Goal: Task Accomplishment & Management: Use online tool/utility

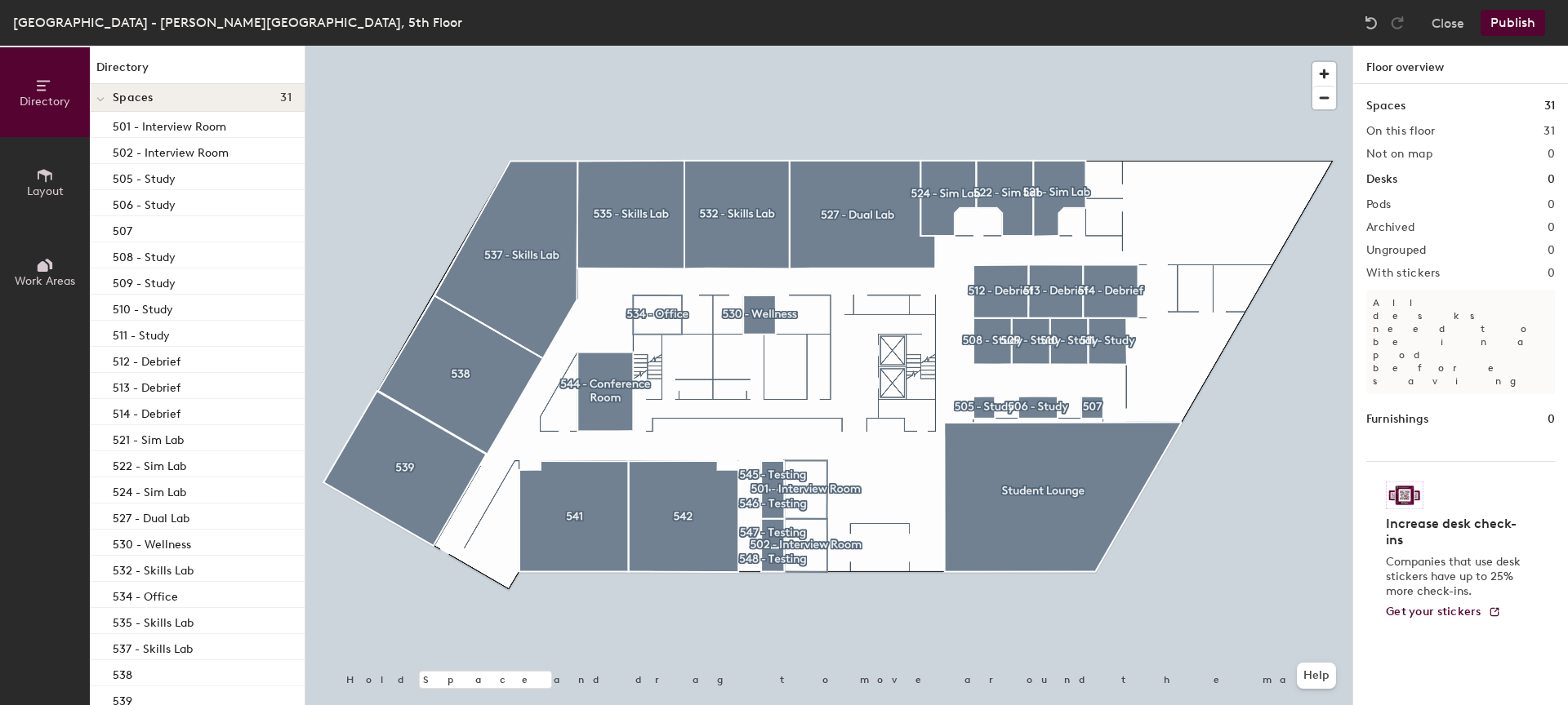
click at [1528, 28] on button "Publish" at bounding box center [1512, 23] width 64 height 26
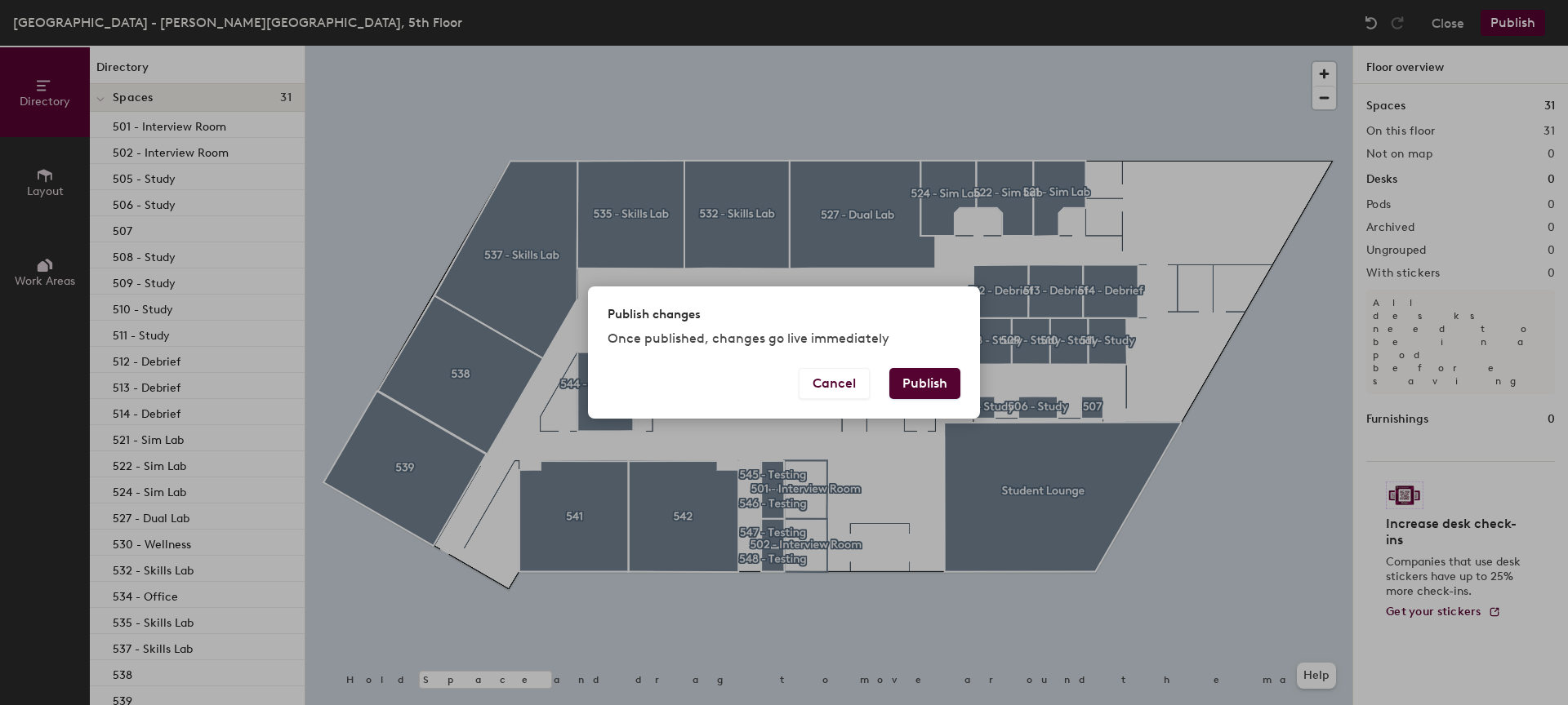
click at [934, 398] on button "Publish" at bounding box center [924, 383] width 71 height 31
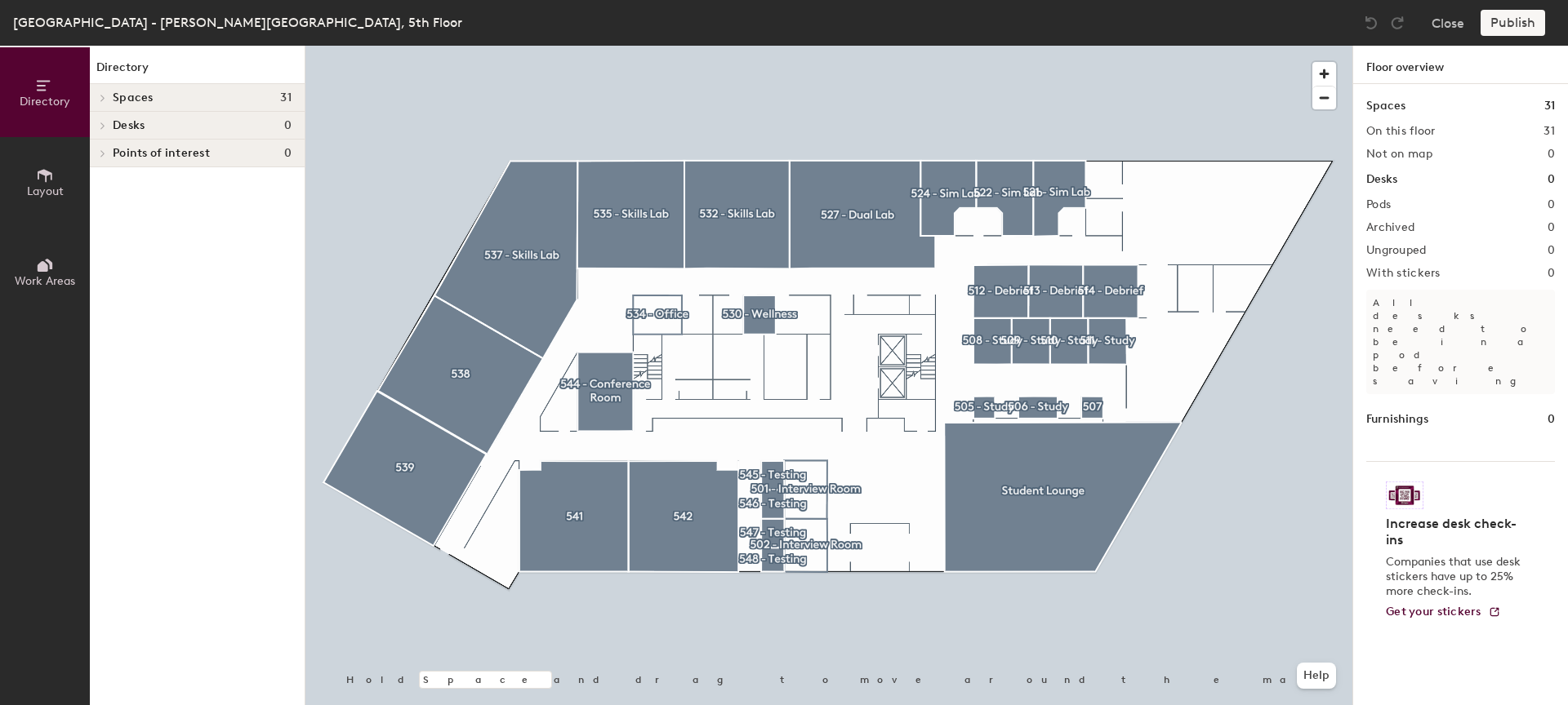
click at [123, 125] on span "Desks" at bounding box center [128, 126] width 32 height 13
click at [229, 88] on div "Spaces 31" at bounding box center [197, 98] width 215 height 28
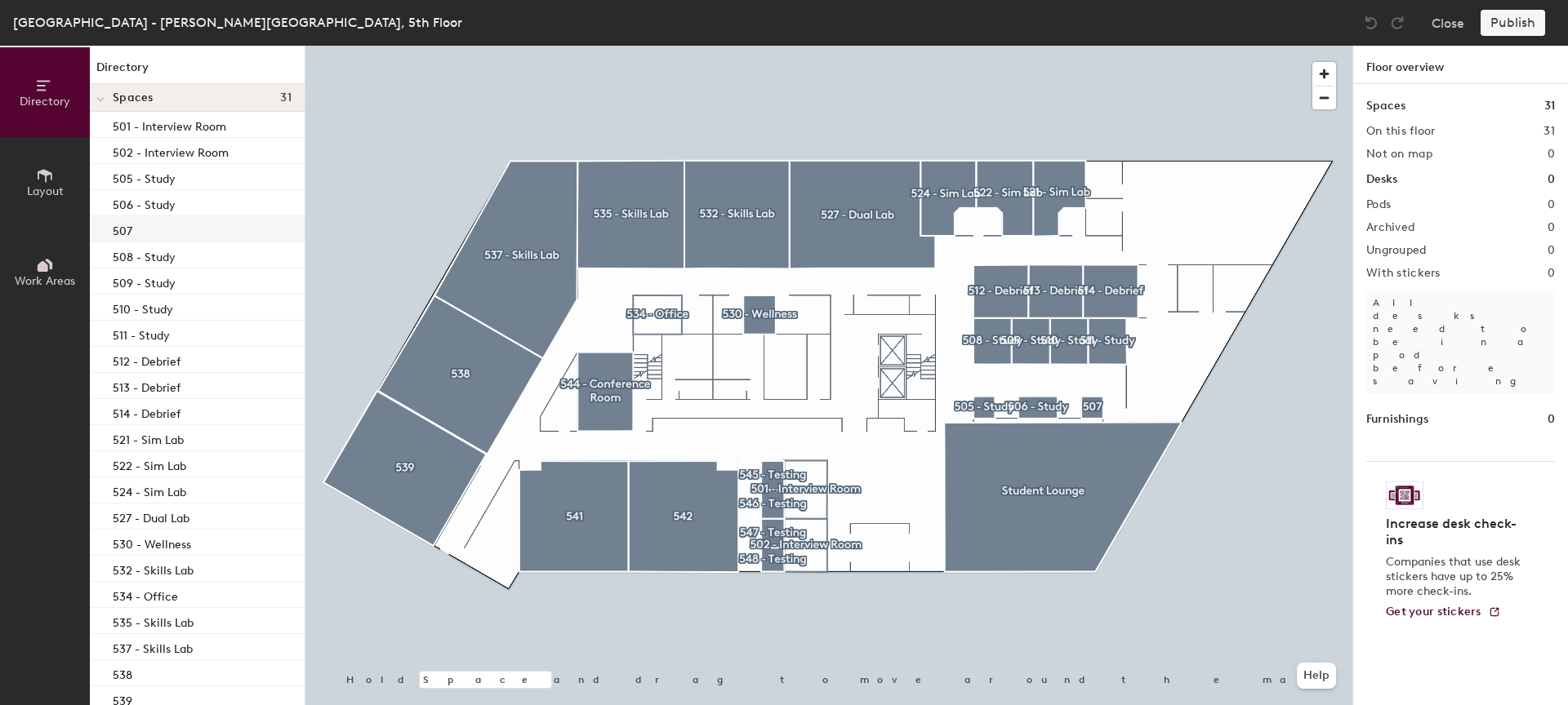
click at [206, 234] on div "507" at bounding box center [197, 229] width 215 height 26
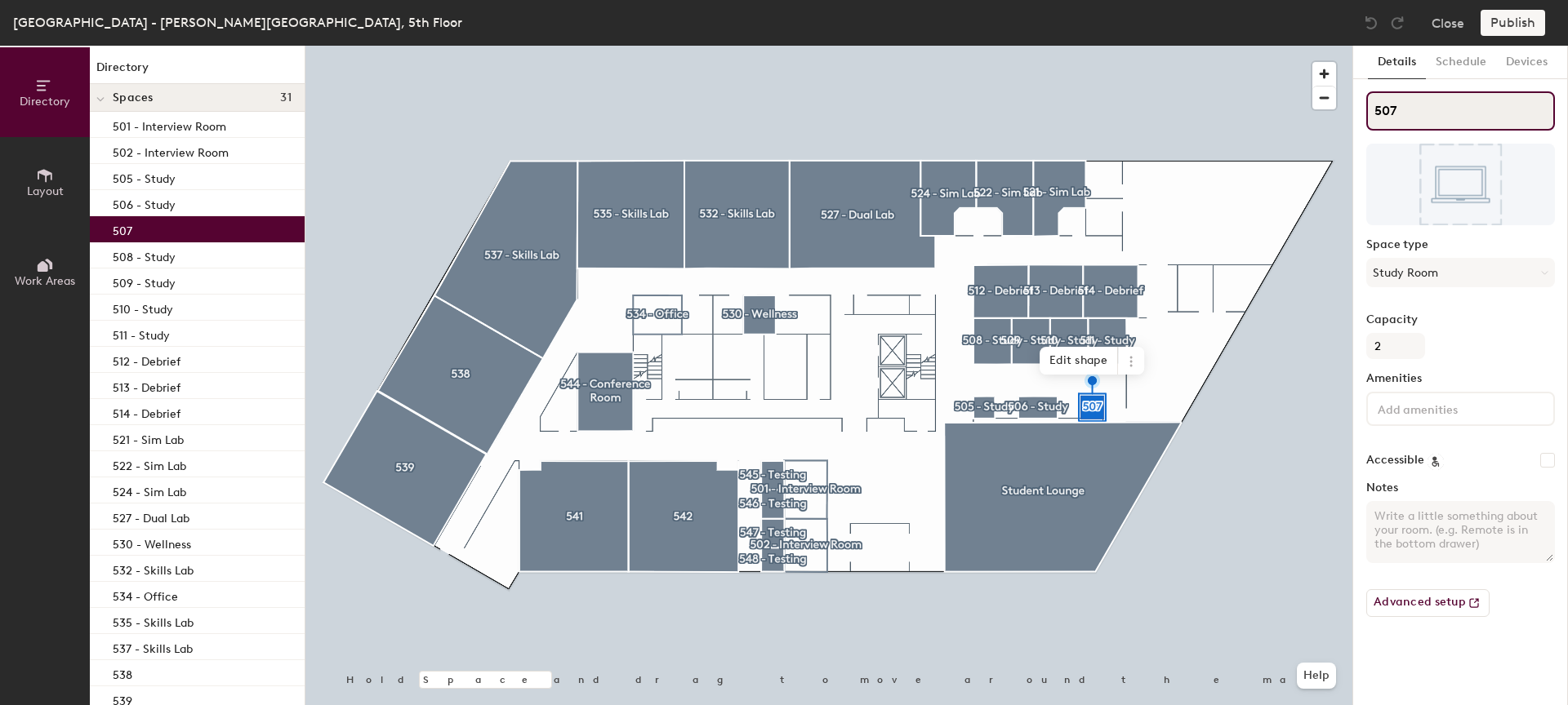
click at [1438, 110] on input "507" at bounding box center [1460, 111] width 188 height 40
type input "507 - Study"
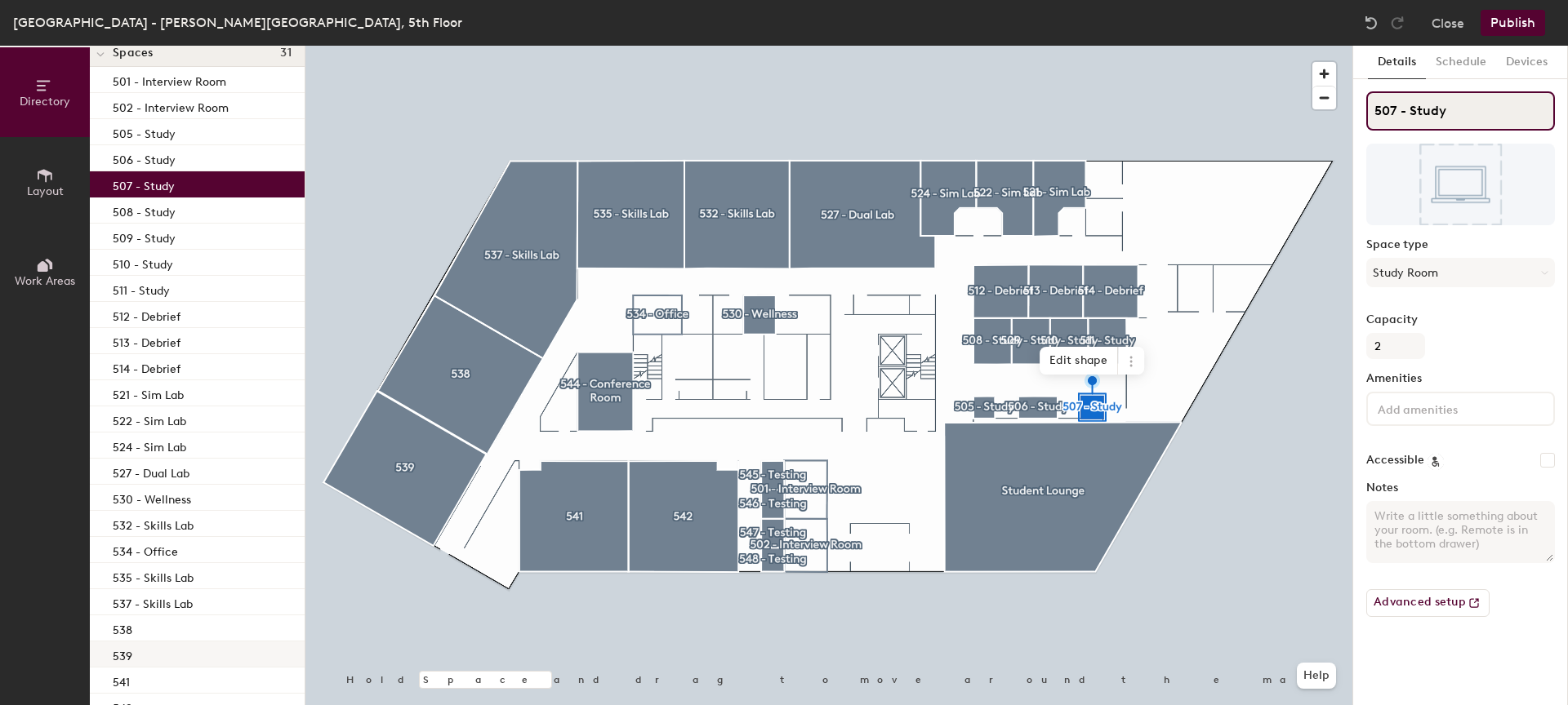
scroll to position [135, 0]
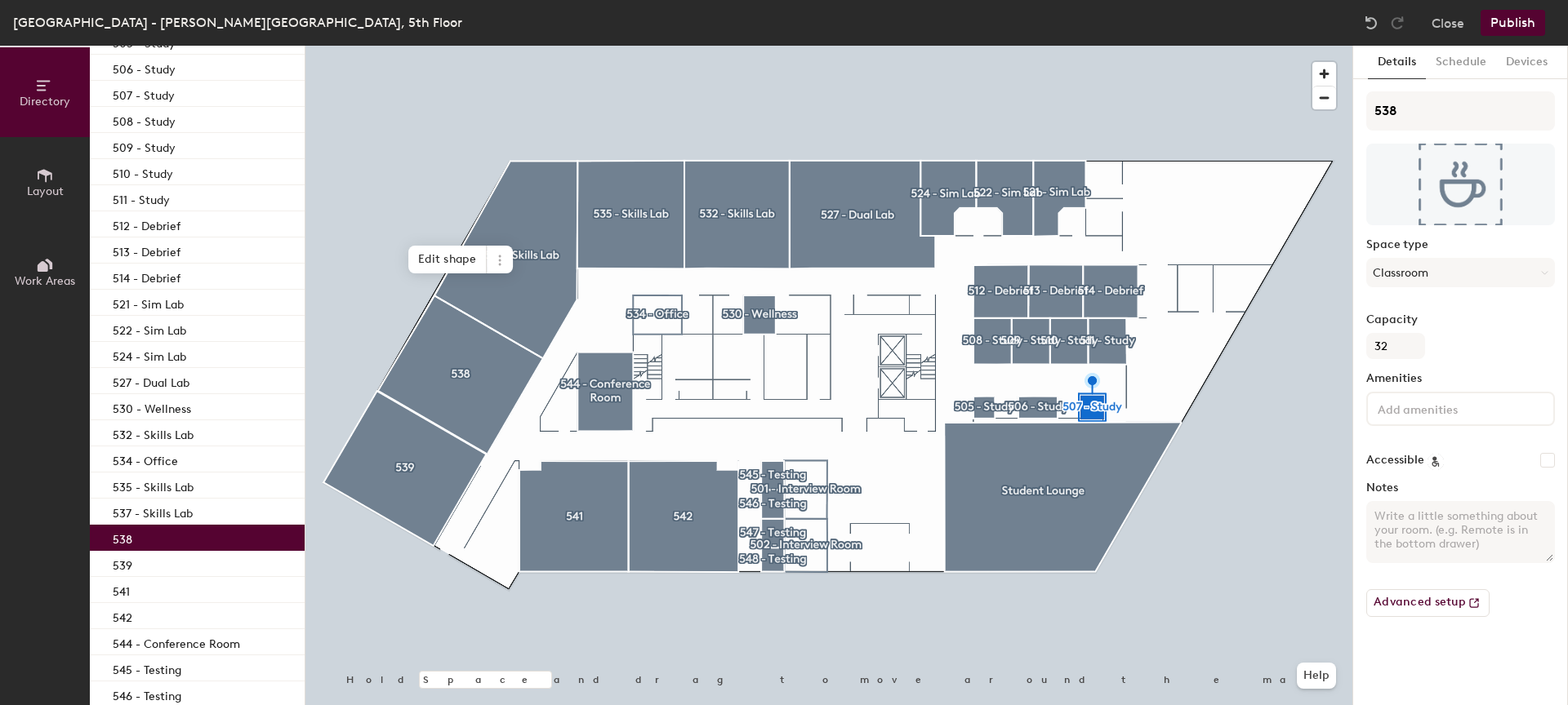
click at [159, 549] on div "538" at bounding box center [197, 538] width 215 height 26
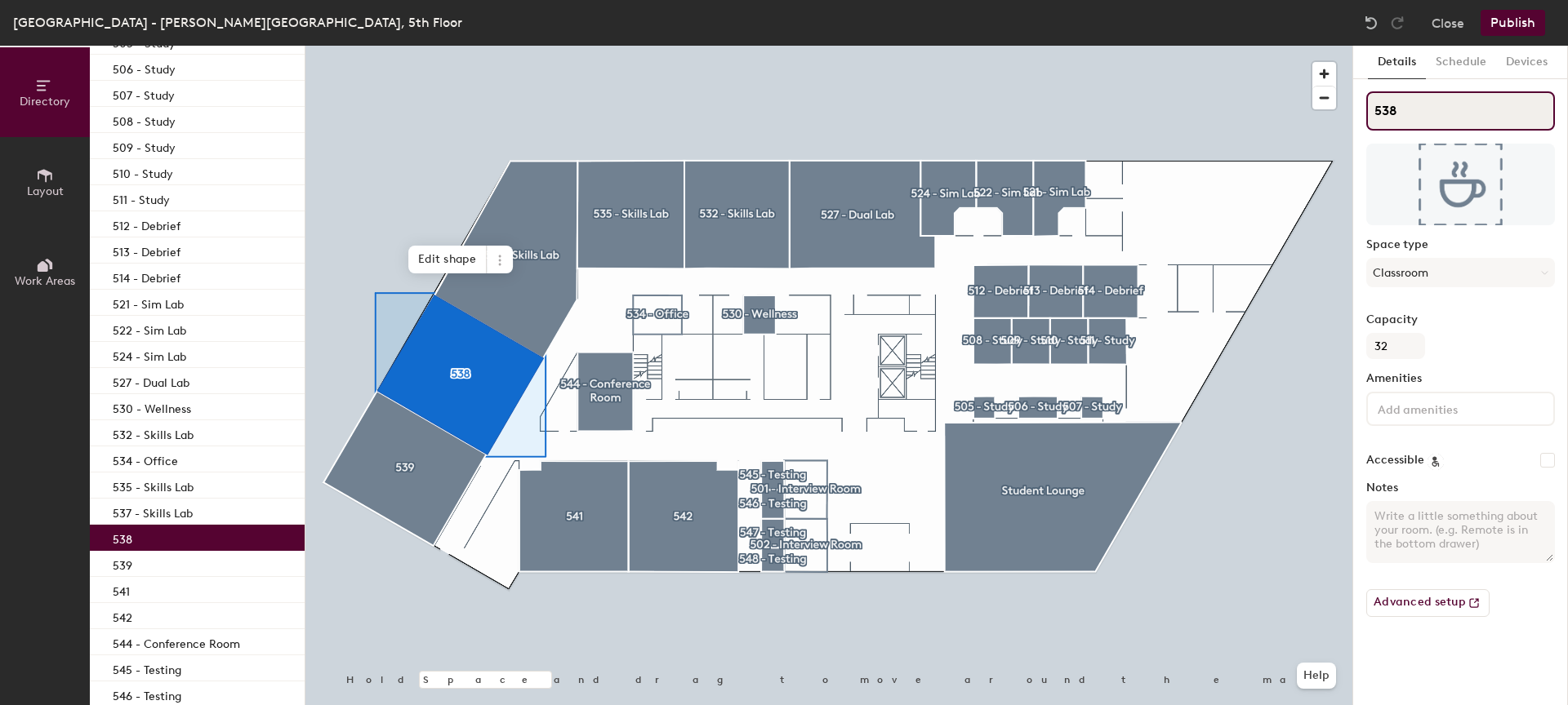
click at [1482, 103] on input "538" at bounding box center [1460, 111] width 188 height 40
type input "538 - Classroom"
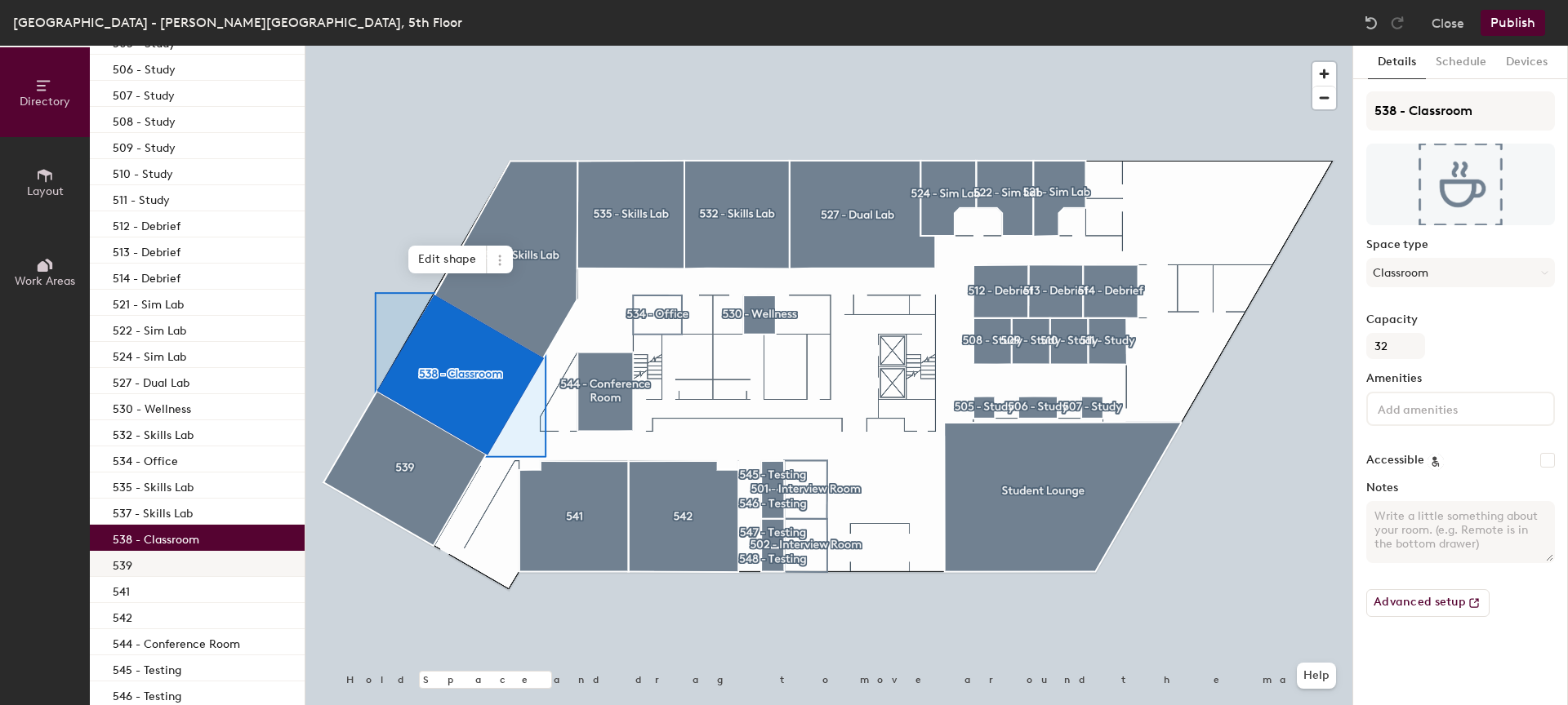
click at [154, 567] on div "539" at bounding box center [197, 564] width 215 height 26
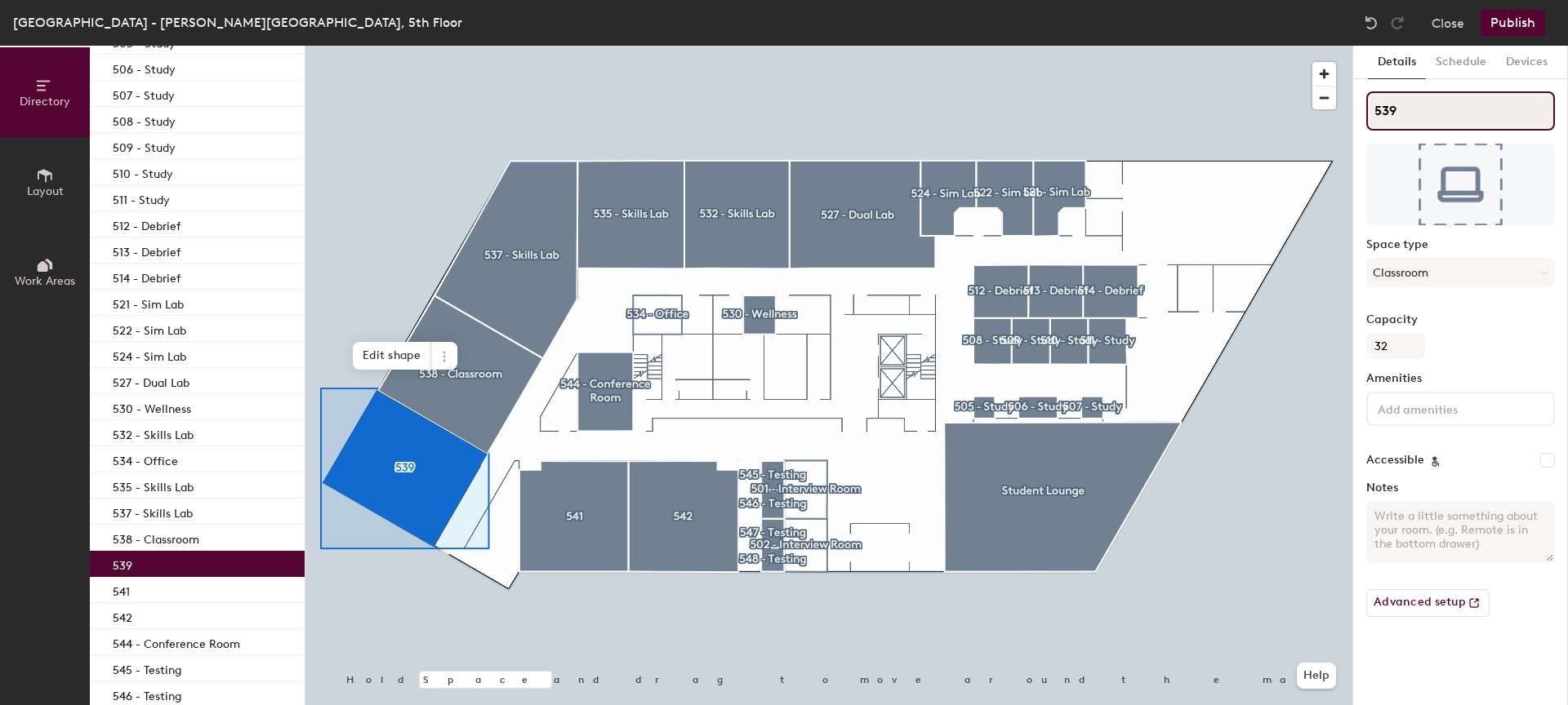
click at [1432, 111] on input "539" at bounding box center [1460, 111] width 188 height 40
type input "539 - Classroom"
click at [179, 585] on div "541" at bounding box center [197, 590] width 215 height 26
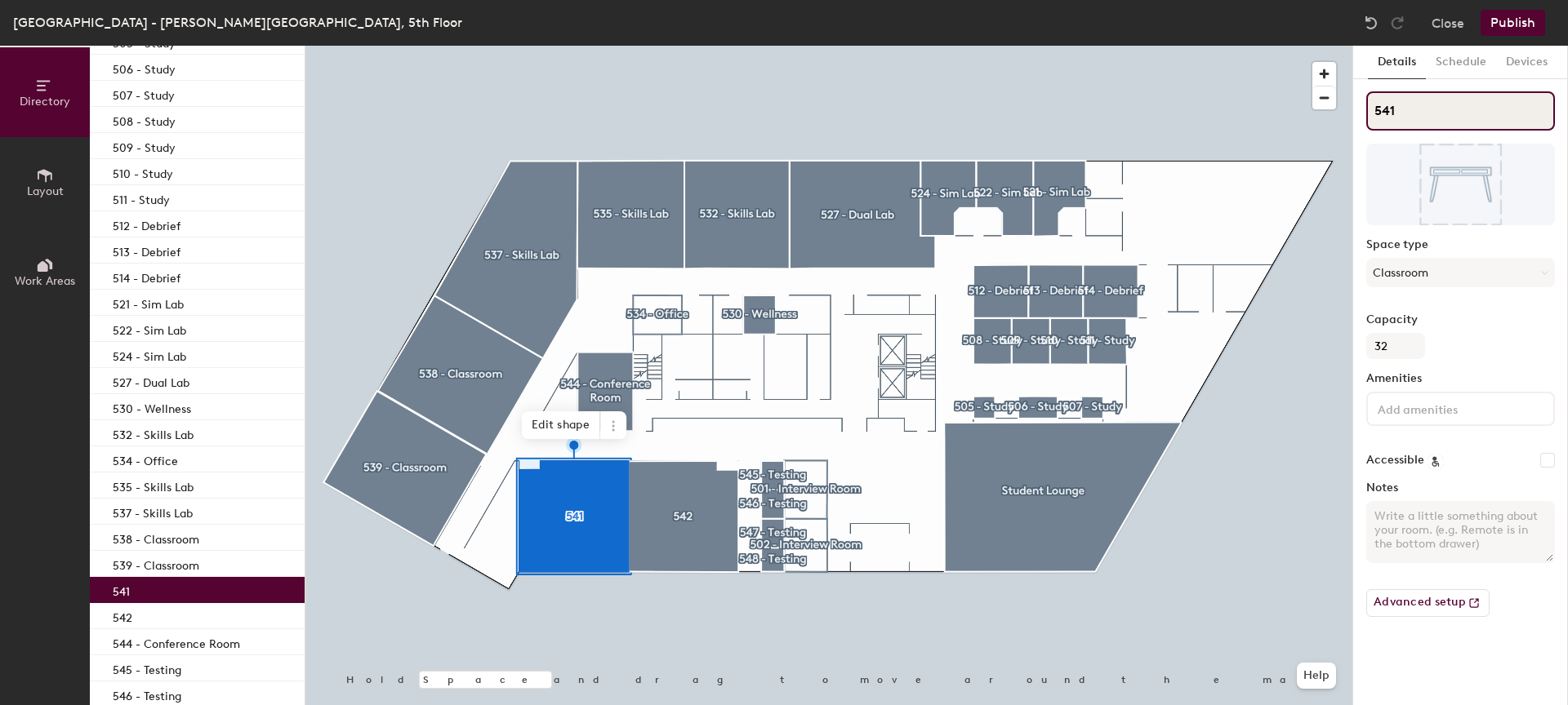
click at [1448, 124] on input "541" at bounding box center [1460, 111] width 188 height 40
type input "541 - Classroom"
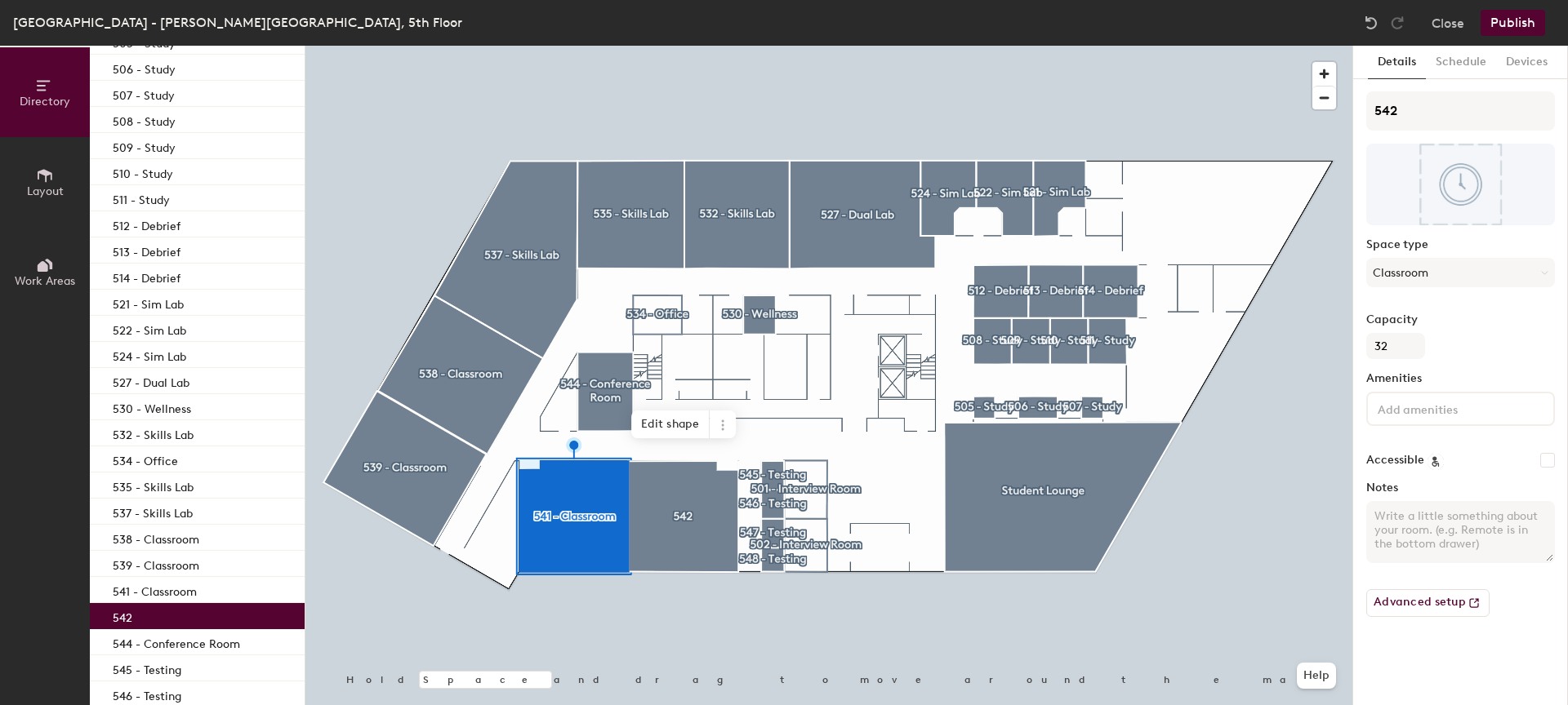
click at [223, 603] on div "542" at bounding box center [197, 616] width 215 height 26
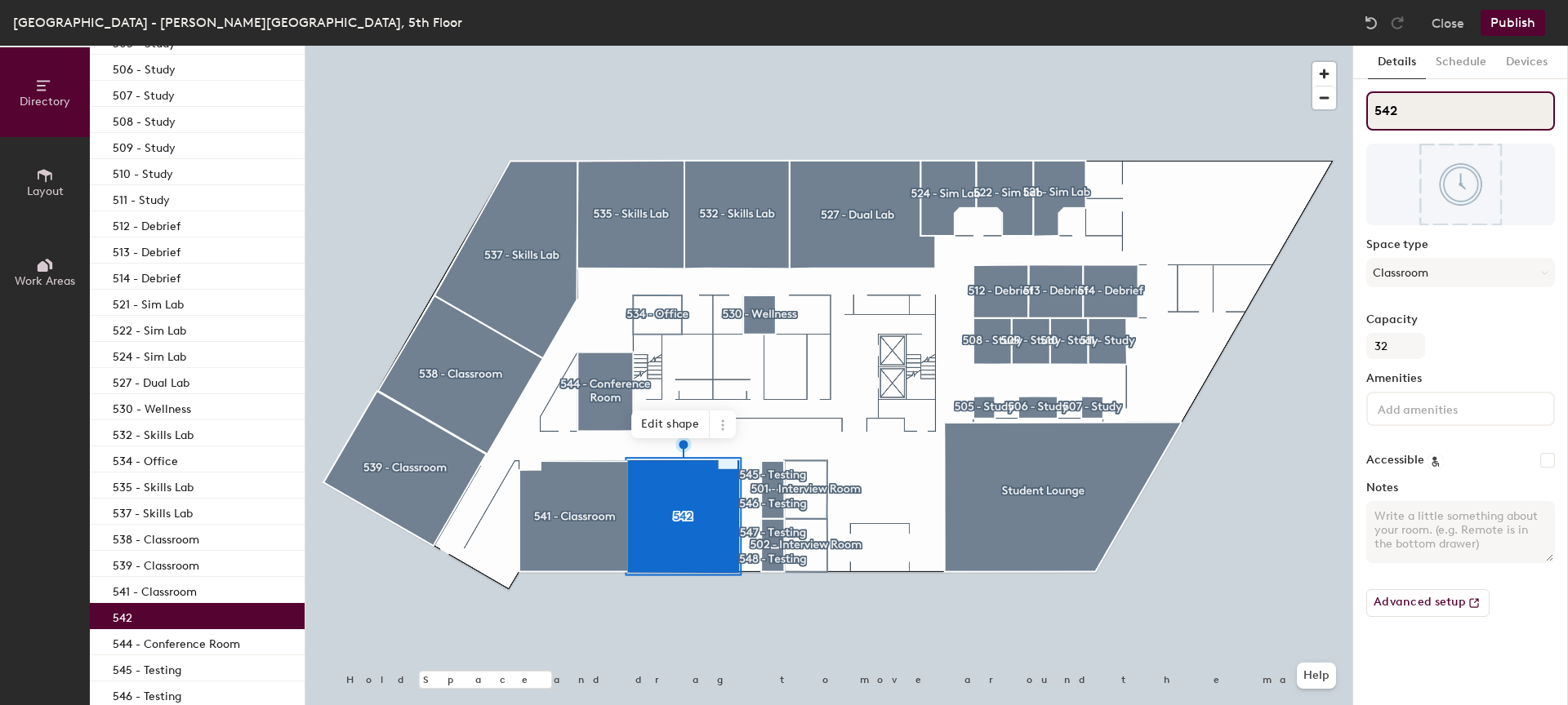
click at [1482, 105] on input "542" at bounding box center [1460, 111] width 188 height 40
type input "542 - Classroom"
click at [222, 606] on div "542 - Classroom" at bounding box center [197, 616] width 215 height 26
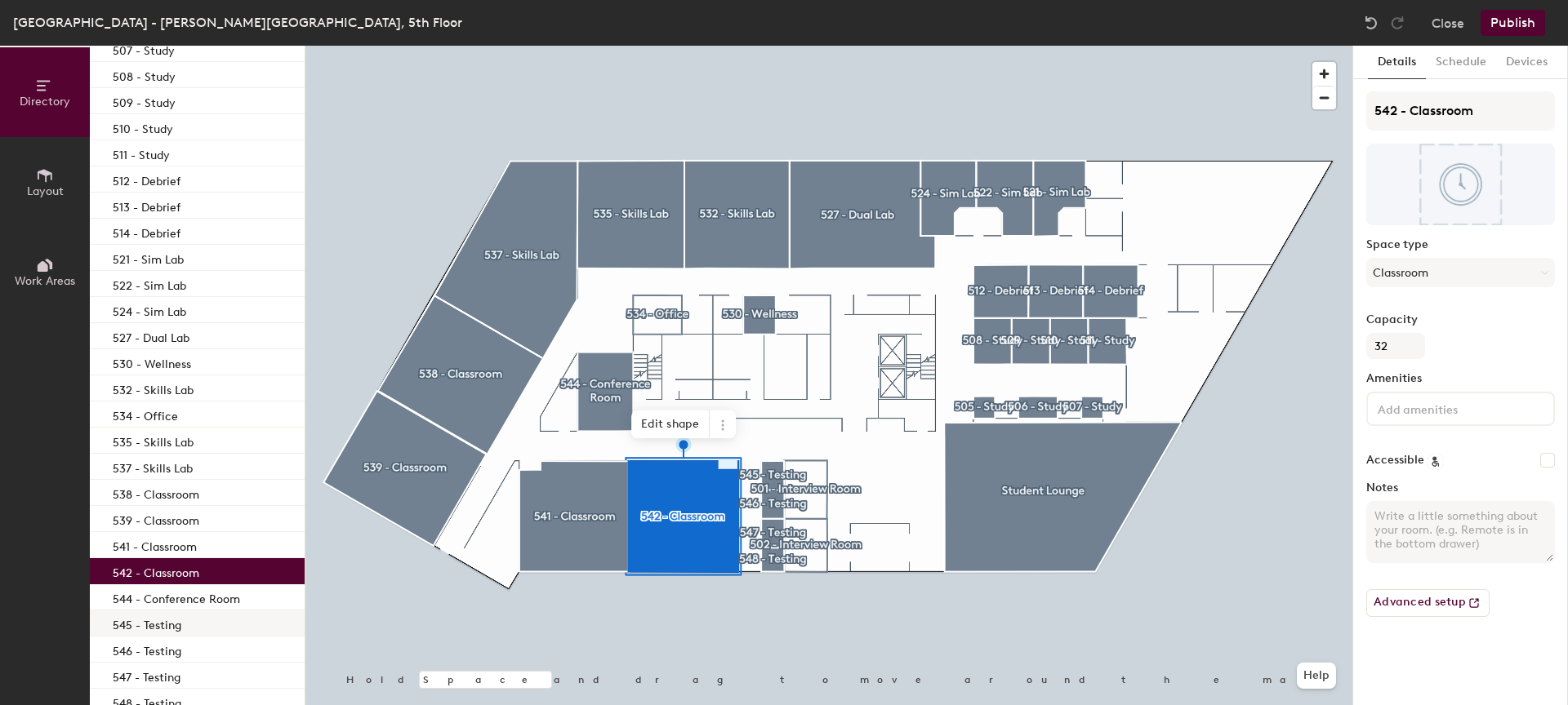
scroll to position [0, 0]
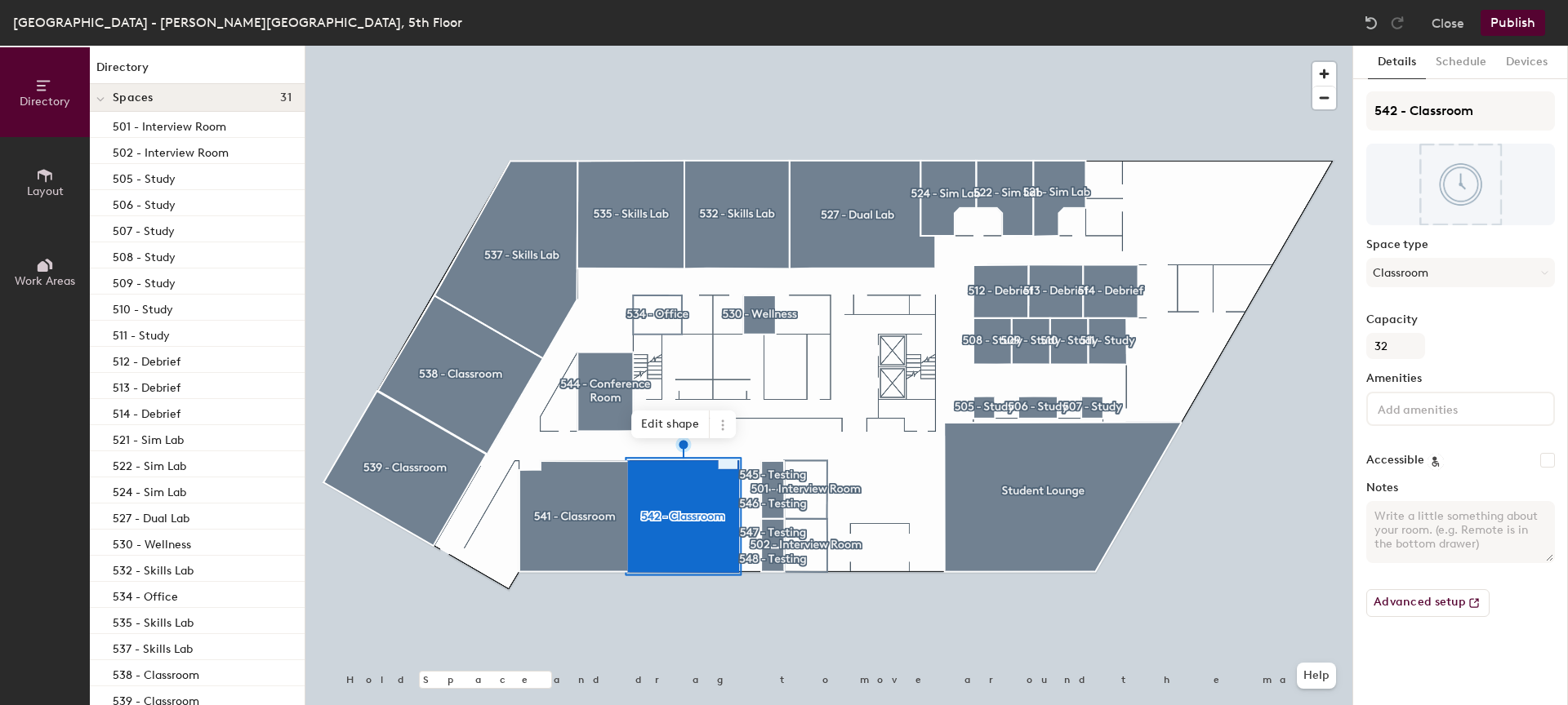
click at [1526, 25] on button "Publish" at bounding box center [1512, 23] width 64 height 26
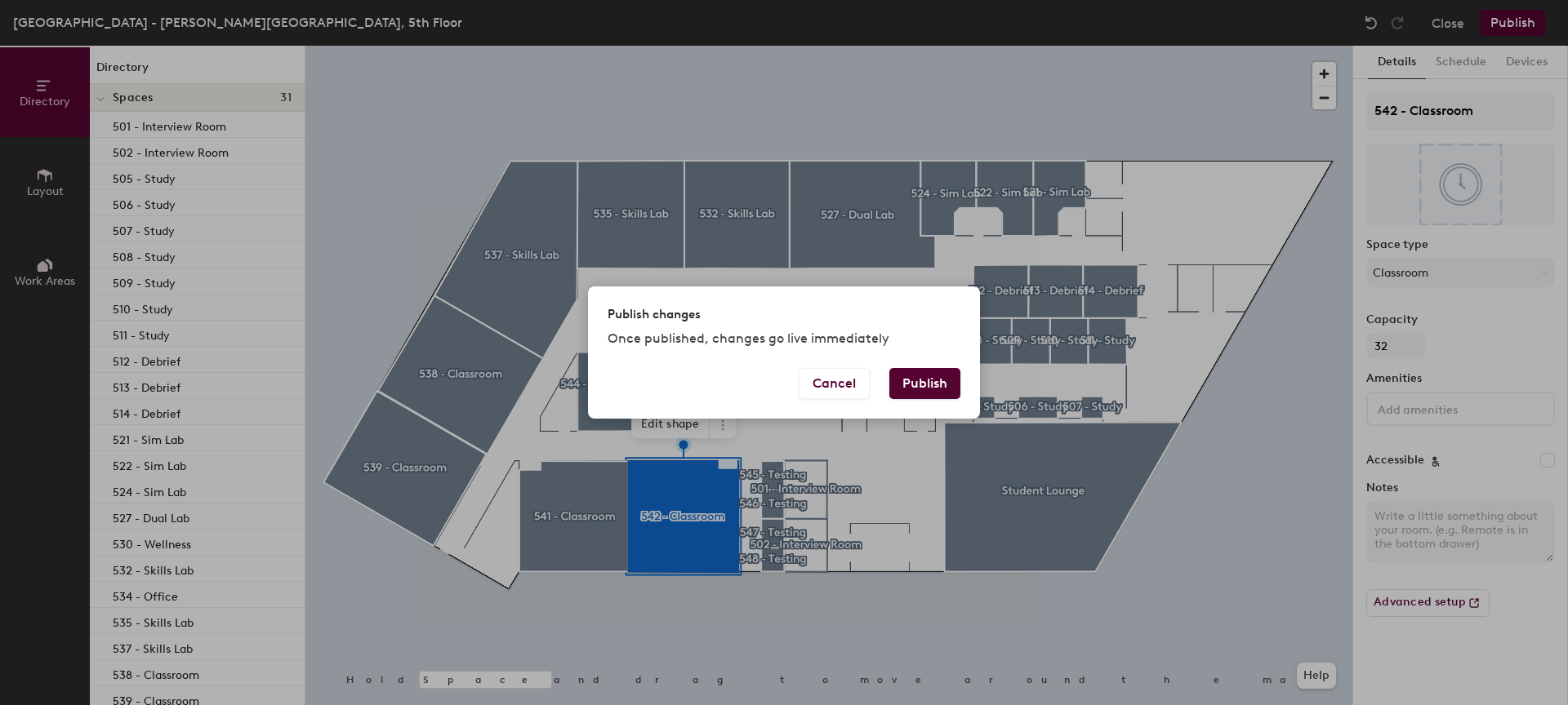
click at [921, 390] on button "Publish" at bounding box center [924, 383] width 71 height 31
